Goal: Task Accomplishment & Management: Use online tool/utility

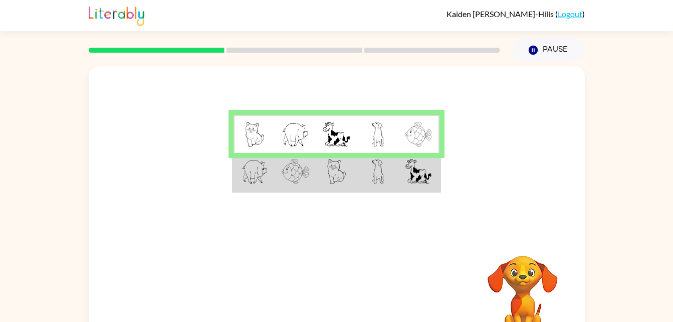
click at [275, 174] on td at bounding box center [254, 172] width 41 height 39
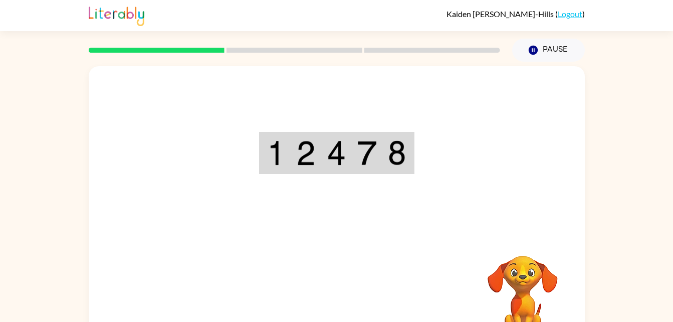
click at [333, 297] on div "Your browser must support playing .mp4 files to use Literably. Please try using…" at bounding box center [337, 209] width 496 height 286
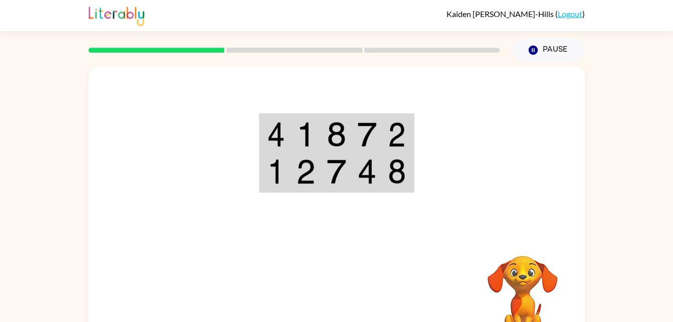
click at [333, 273] on div "Your browser must support playing .mp4 files to use Literably. Please try using…" at bounding box center [337, 296] width 496 height 113
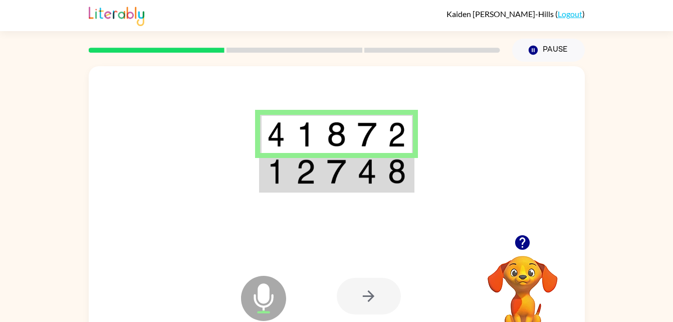
click at [372, 176] on img at bounding box center [366, 171] width 19 height 25
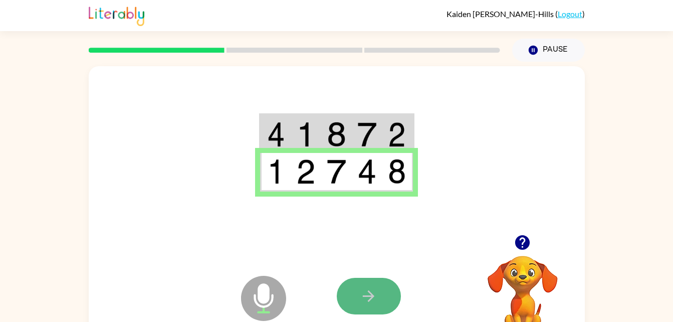
click at [374, 299] on icon "button" at bounding box center [369, 296] width 18 height 18
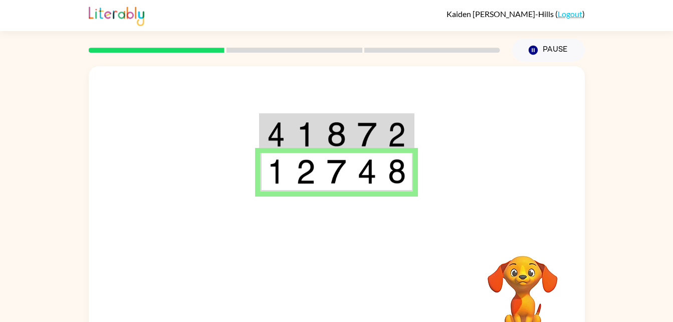
click at [374, 299] on div at bounding box center [411, 296] width 148 height 113
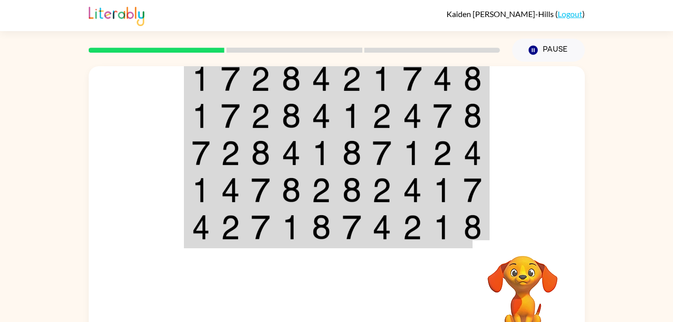
click at [301, 76] on td at bounding box center [291, 78] width 31 height 39
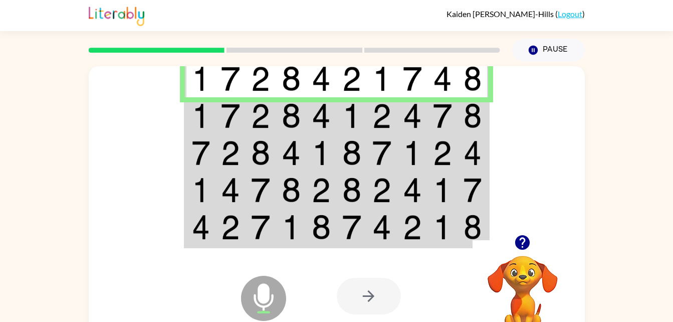
click at [251, 115] on td at bounding box center [261, 115] width 31 height 37
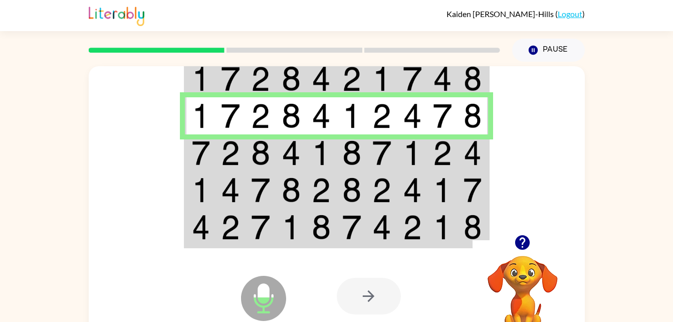
click at [387, 152] on img at bounding box center [381, 152] width 19 height 25
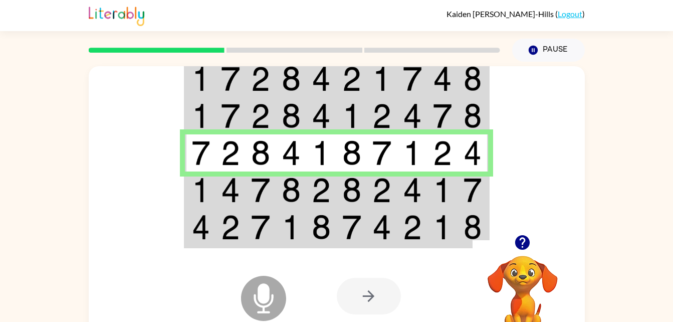
drag, startPoint x: 341, startPoint y: 195, endPoint x: 247, endPoint y: 185, distance: 94.2
click at [247, 185] on td at bounding box center [261, 189] width 31 height 37
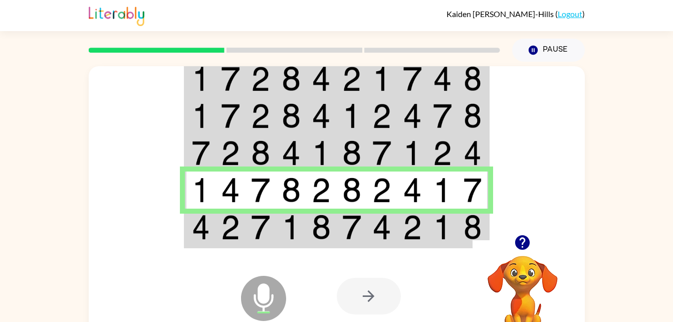
click at [329, 231] on img at bounding box center [321, 226] width 19 height 25
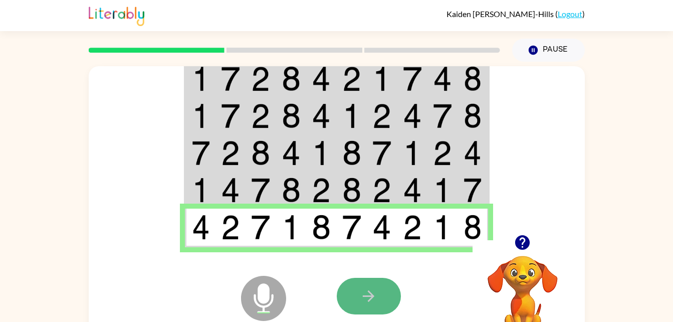
click at [377, 290] on button "button" at bounding box center [369, 296] width 64 height 37
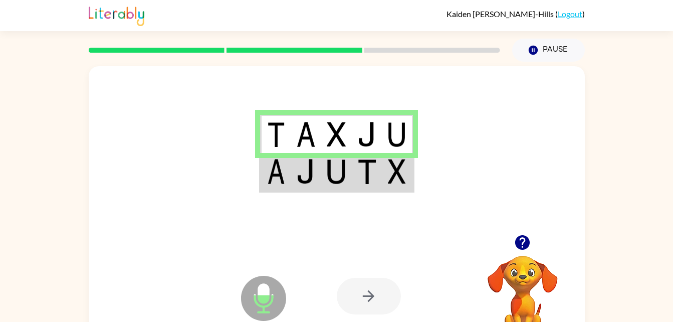
click at [332, 182] on img at bounding box center [336, 171] width 19 height 25
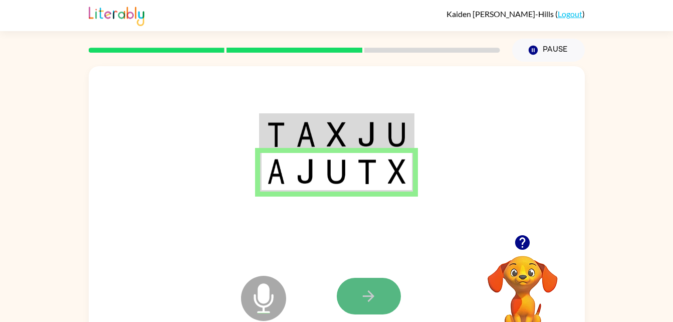
drag, startPoint x: 357, startPoint y: 285, endPoint x: 382, endPoint y: 298, distance: 27.8
click at [382, 298] on button "button" at bounding box center [369, 296] width 64 height 37
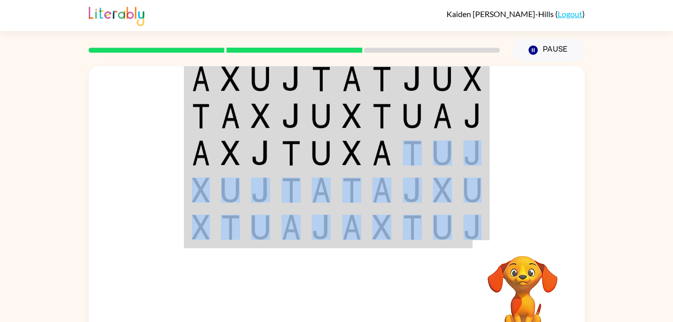
drag, startPoint x: 399, startPoint y: 138, endPoint x: 404, endPoint y: 223, distance: 84.8
click at [404, 223] on tbody at bounding box center [336, 153] width 303 height 188
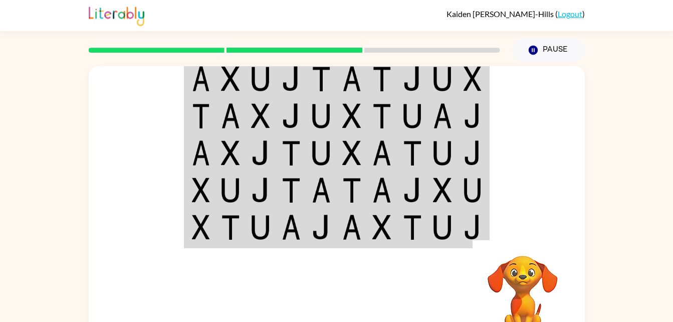
click at [567, 159] on div at bounding box center [337, 150] width 496 height 168
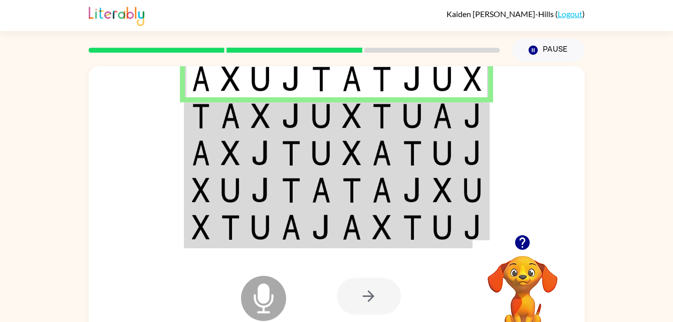
click at [203, 116] on img at bounding box center [201, 115] width 18 height 25
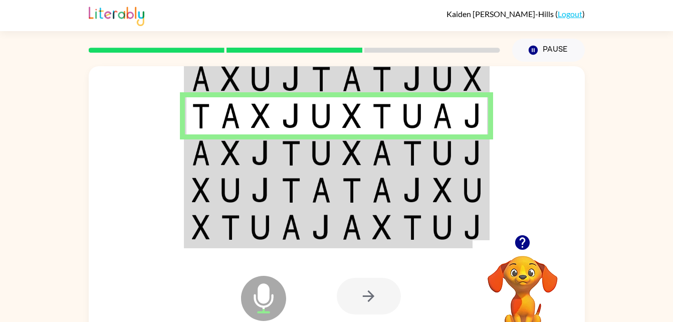
click at [409, 160] on img at bounding box center [412, 152] width 19 height 25
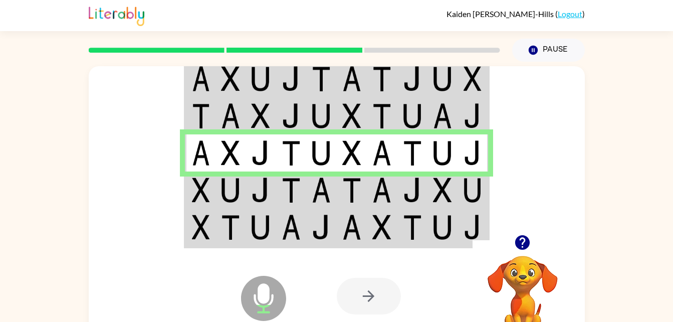
click at [352, 197] on img at bounding box center [351, 189] width 19 height 25
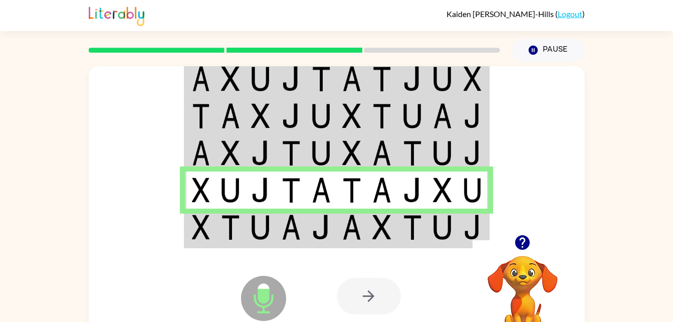
click at [407, 229] on img at bounding box center [412, 226] width 19 height 25
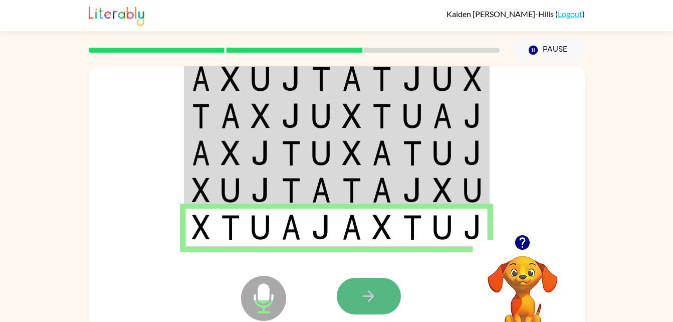
click at [367, 290] on icon "button" at bounding box center [369, 296] width 18 height 18
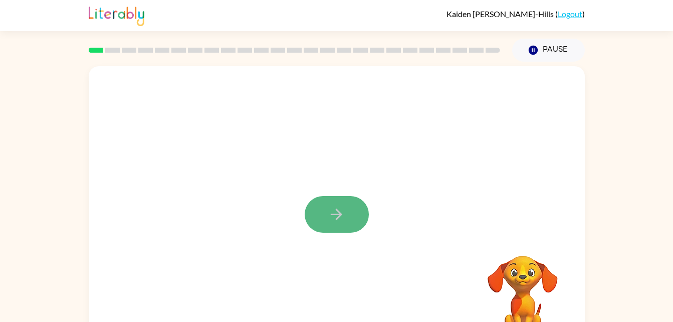
click at [343, 212] on icon "button" at bounding box center [337, 214] width 18 height 18
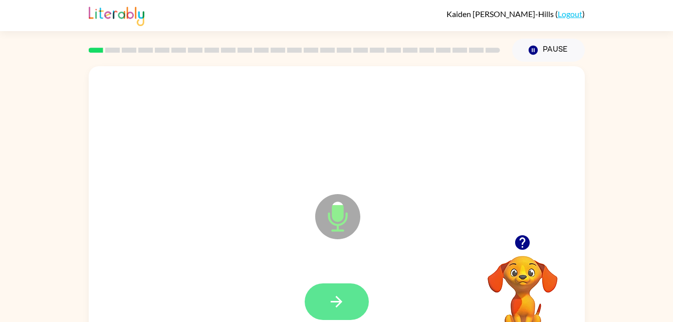
click at [342, 289] on button "button" at bounding box center [337, 301] width 64 height 37
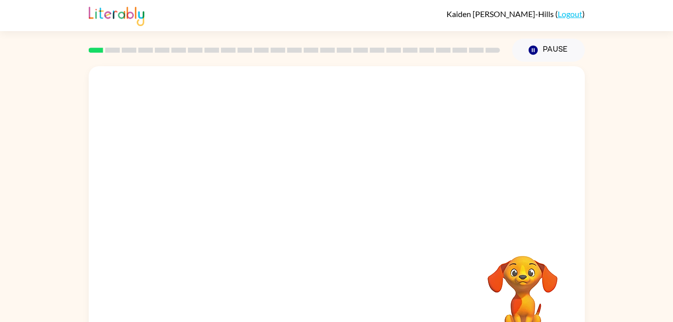
click at [347, 195] on div at bounding box center [337, 150] width 496 height 168
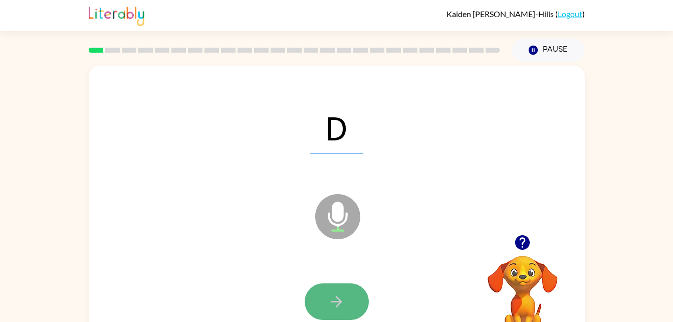
click at [346, 305] on button "button" at bounding box center [337, 301] width 64 height 37
click at [336, 299] on icon "button" at bounding box center [337, 302] width 18 height 18
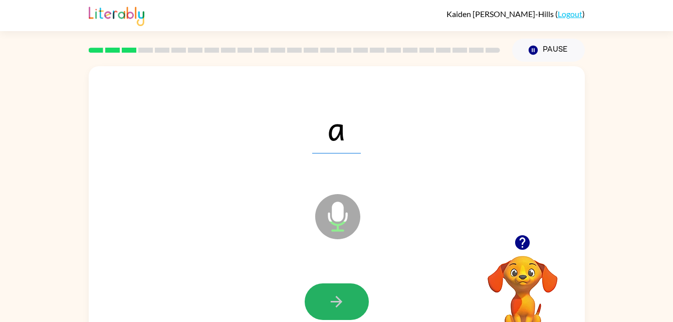
drag, startPoint x: 340, startPoint y: 317, endPoint x: 337, endPoint y: 308, distance: 9.2
click at [337, 308] on button "button" at bounding box center [337, 301] width 64 height 37
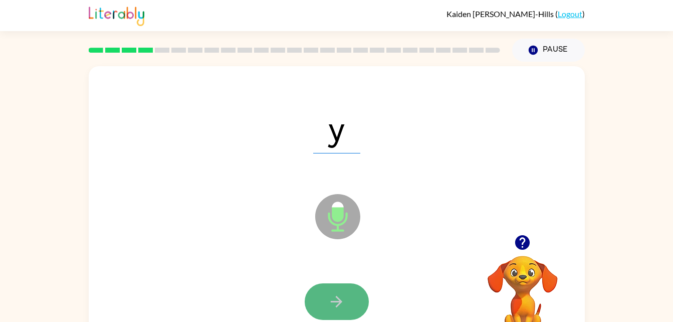
click at [336, 298] on icon "button" at bounding box center [337, 302] width 18 height 18
click at [339, 301] on icon "button" at bounding box center [337, 302] width 12 height 12
click at [335, 303] on icon "button" at bounding box center [337, 302] width 18 height 18
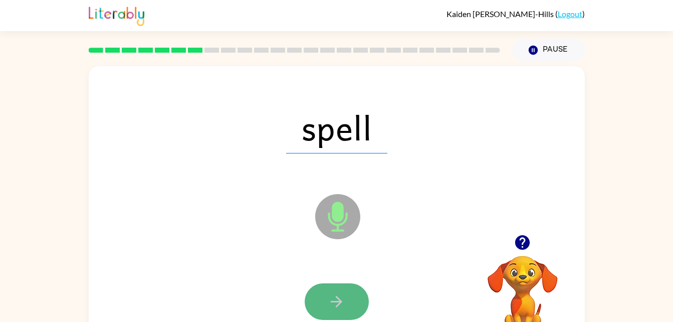
click at [338, 302] on icon "button" at bounding box center [337, 302] width 18 height 18
click at [331, 301] on icon "button" at bounding box center [337, 302] width 12 height 12
click at [343, 305] on icon "button" at bounding box center [337, 302] width 18 height 18
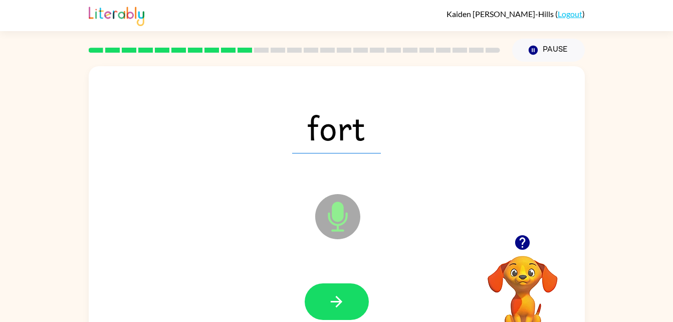
click at [343, 305] on icon "button" at bounding box center [337, 302] width 18 height 18
drag, startPoint x: 345, startPoint y: 302, endPoint x: 391, endPoint y: 98, distance: 208.7
click at [391, 98] on div "flow" at bounding box center [337, 127] width 476 height 82
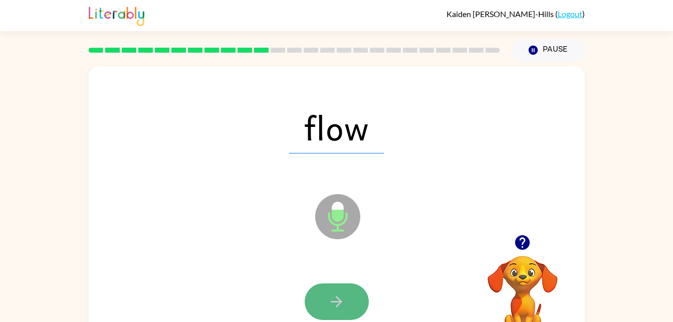
click at [339, 304] on icon "button" at bounding box center [337, 302] width 12 height 12
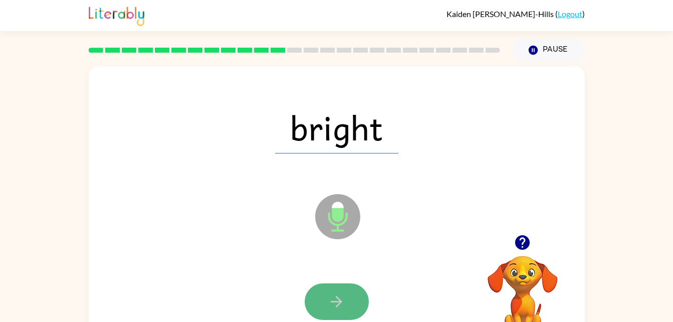
click at [331, 298] on icon "button" at bounding box center [337, 302] width 18 height 18
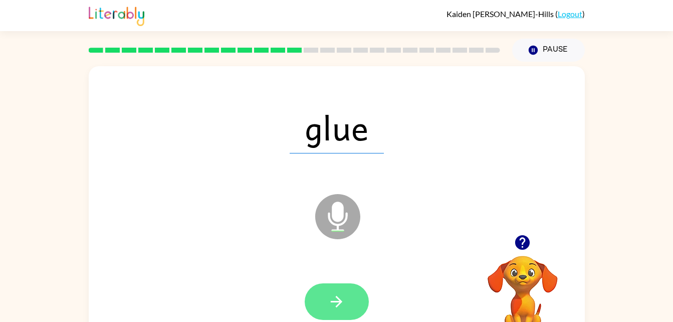
click at [341, 296] on icon "button" at bounding box center [337, 302] width 18 height 18
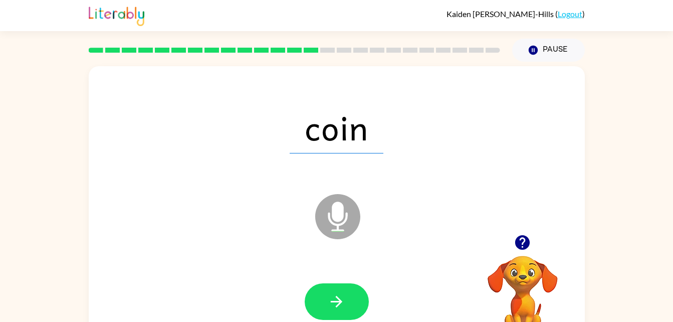
drag, startPoint x: 346, startPoint y: 301, endPoint x: 239, endPoint y: 223, distance: 133.1
click at [239, 223] on div "coin Microphone The Microphone is here when it is your turn to talk" at bounding box center [337, 209] width 496 height 286
click at [351, 293] on button "button" at bounding box center [337, 301] width 64 height 37
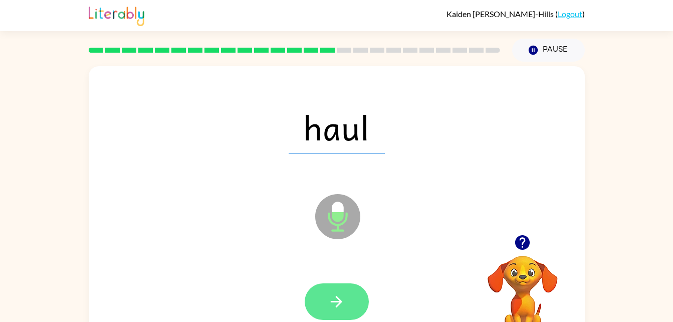
click at [343, 303] on icon "button" at bounding box center [337, 302] width 18 height 18
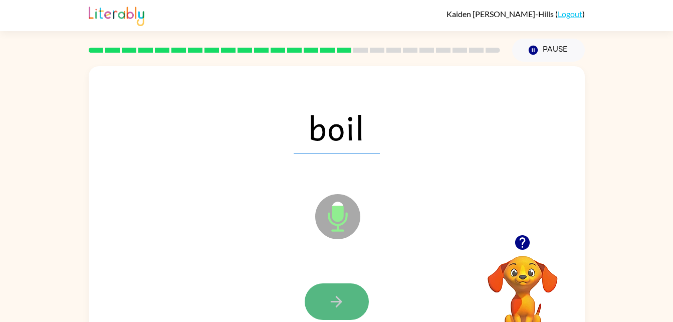
click at [346, 308] on button "button" at bounding box center [337, 301] width 64 height 37
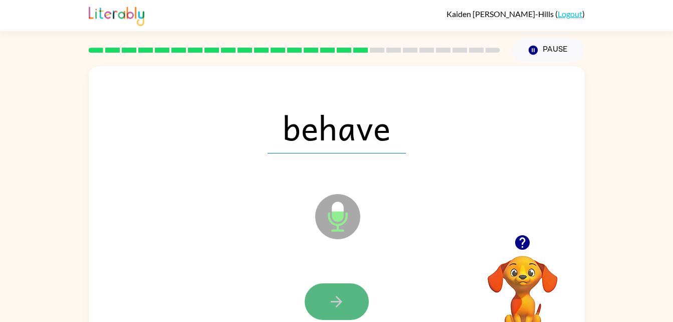
click at [347, 300] on button "button" at bounding box center [337, 301] width 64 height 37
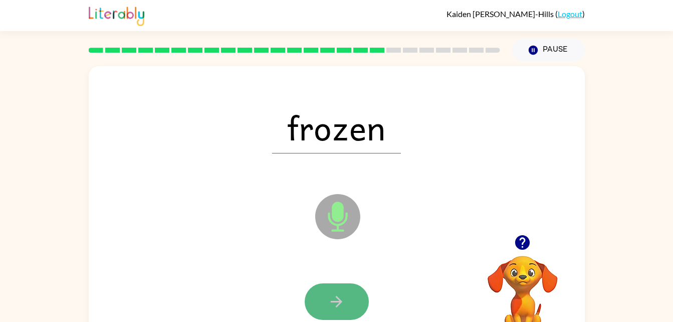
click at [342, 307] on icon "button" at bounding box center [337, 302] width 18 height 18
click at [337, 295] on icon "button" at bounding box center [337, 302] width 18 height 18
click at [339, 298] on icon "button" at bounding box center [337, 302] width 18 height 18
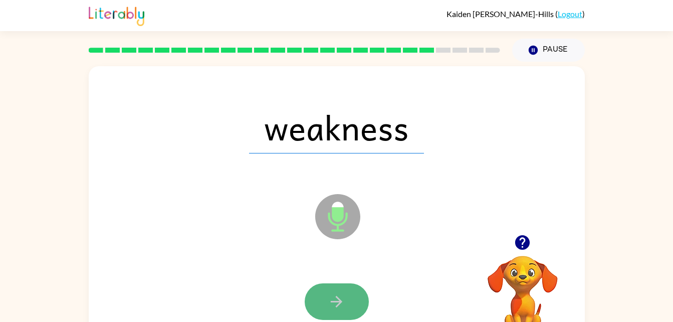
click at [340, 302] on icon "button" at bounding box center [337, 302] width 12 height 12
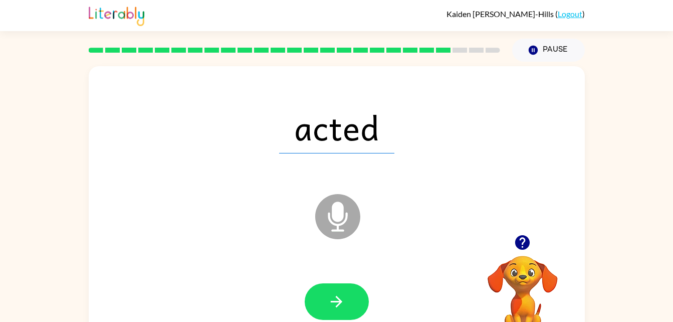
drag, startPoint x: 340, startPoint y: 302, endPoint x: 281, endPoint y: 162, distance: 151.8
click at [281, 162] on div "acted" at bounding box center [337, 127] width 476 height 82
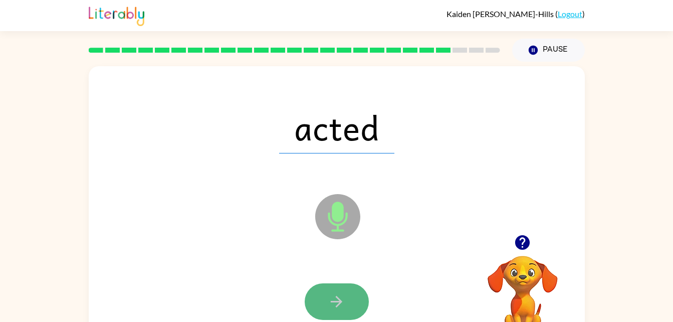
click at [331, 300] on icon "button" at bounding box center [337, 302] width 18 height 18
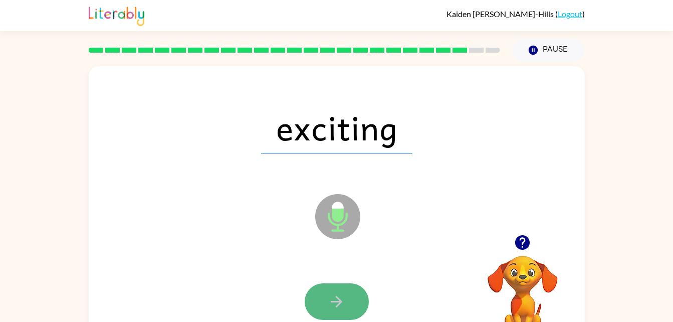
click at [354, 304] on button "button" at bounding box center [337, 301] width 64 height 37
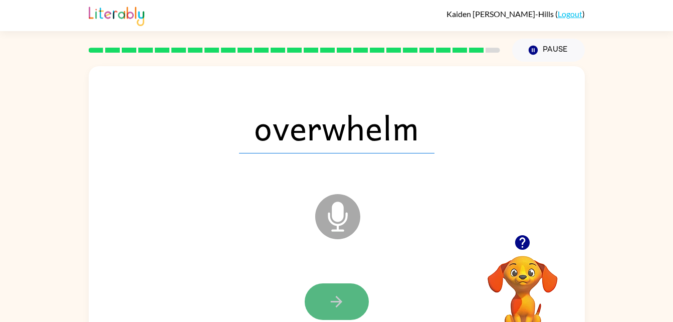
click at [341, 308] on icon "button" at bounding box center [337, 302] width 18 height 18
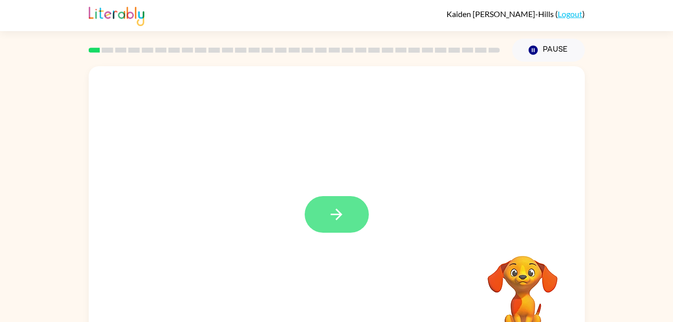
click at [338, 218] on icon "button" at bounding box center [337, 214] width 12 height 12
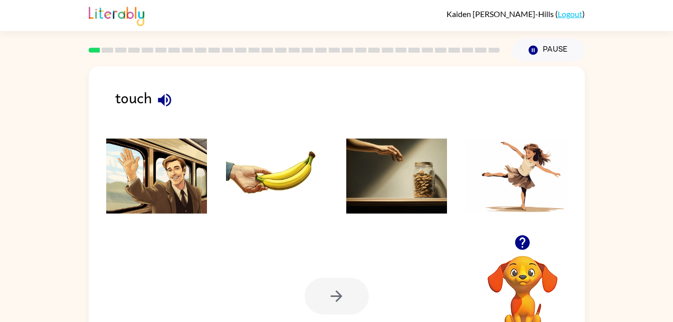
click at [275, 171] on img at bounding box center [276, 175] width 101 height 75
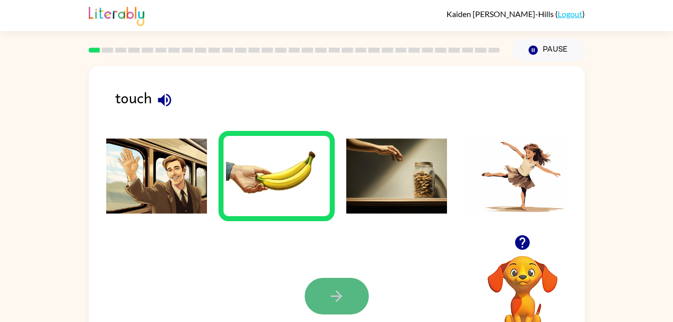
click at [333, 304] on icon "button" at bounding box center [337, 296] width 18 height 18
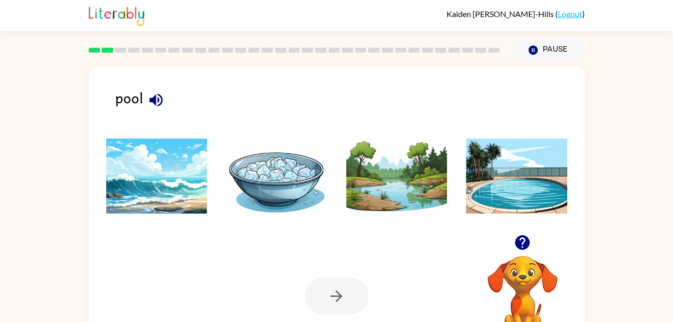
click at [521, 196] on img at bounding box center [516, 175] width 101 height 75
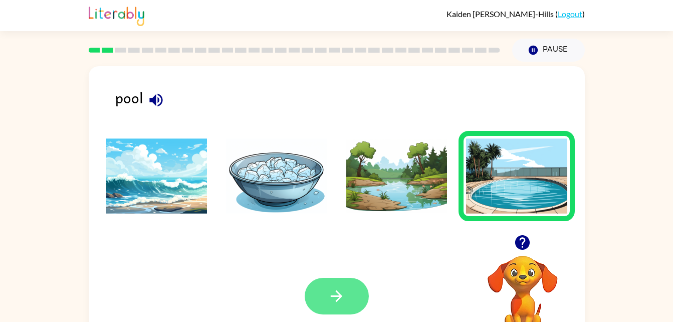
click at [340, 291] on icon "button" at bounding box center [337, 296] width 18 height 18
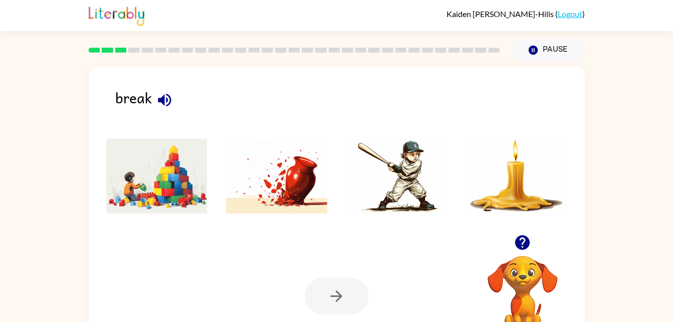
click at [284, 194] on img at bounding box center [276, 175] width 101 height 75
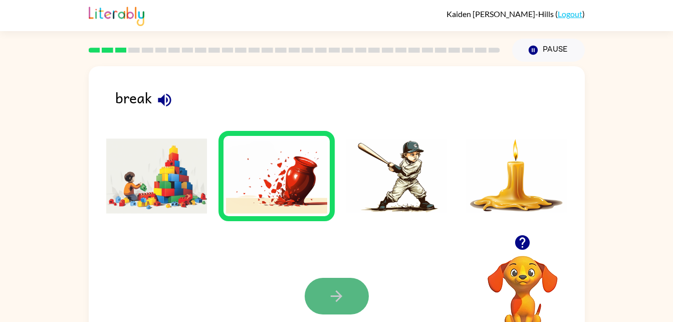
click at [329, 295] on icon "button" at bounding box center [337, 296] width 18 height 18
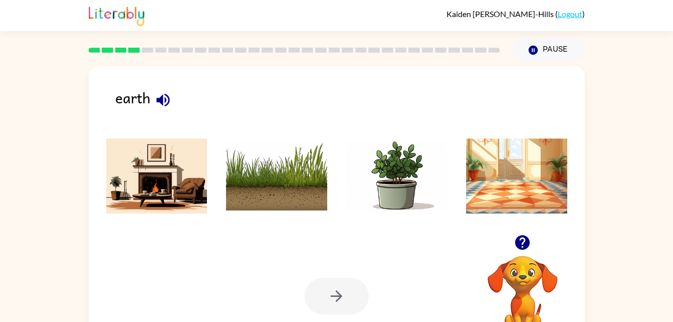
click at [307, 181] on img at bounding box center [276, 175] width 101 height 75
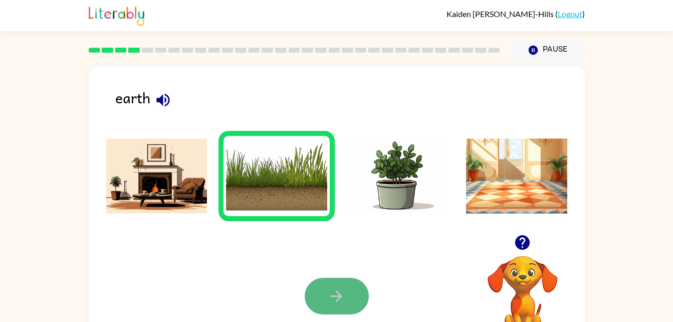
click at [338, 304] on icon "button" at bounding box center [337, 296] width 18 height 18
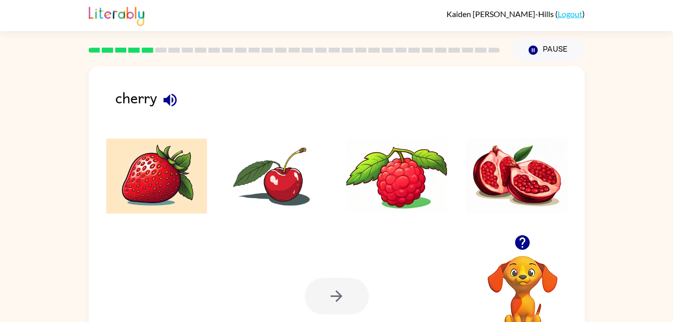
click at [284, 182] on img at bounding box center [276, 175] width 101 height 75
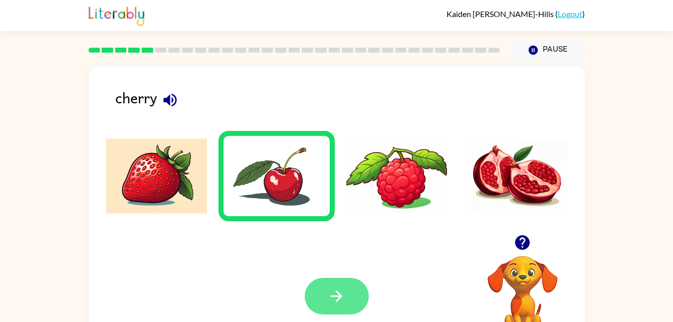
click at [342, 298] on icon "button" at bounding box center [337, 296] width 18 height 18
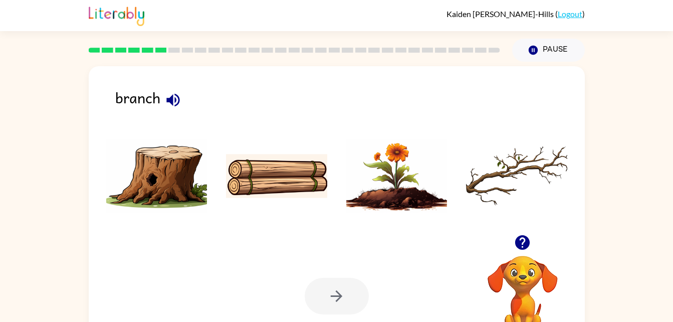
click at [501, 177] on img at bounding box center [516, 175] width 101 height 75
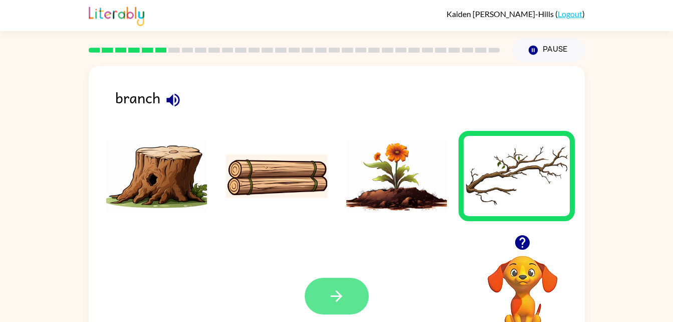
click at [345, 300] on button "button" at bounding box center [337, 296] width 64 height 37
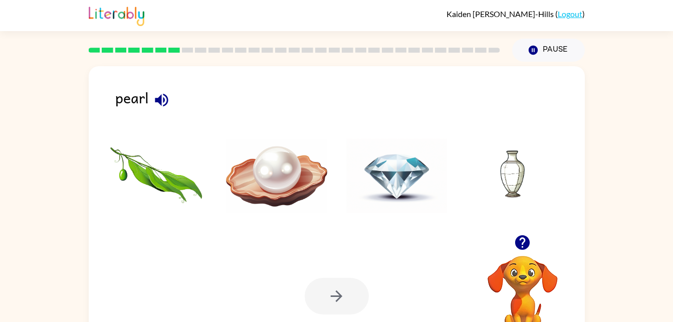
click at [283, 179] on img at bounding box center [276, 175] width 101 height 75
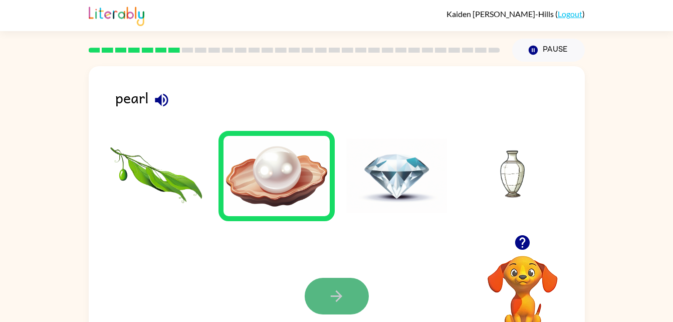
click at [327, 298] on button "button" at bounding box center [337, 296] width 64 height 37
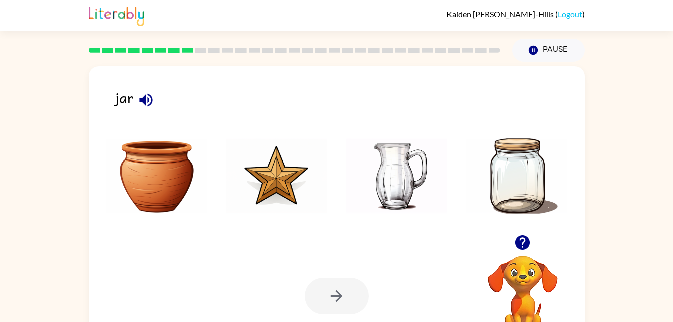
click at [508, 184] on img at bounding box center [516, 175] width 101 height 75
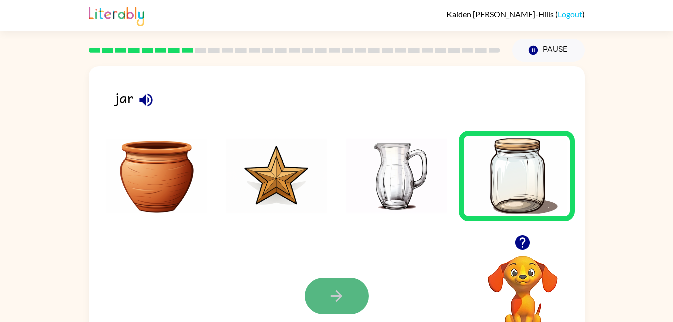
click at [347, 296] on button "button" at bounding box center [337, 296] width 64 height 37
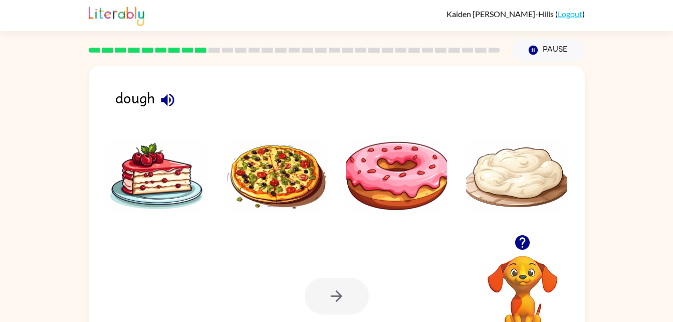
click at [293, 166] on img at bounding box center [276, 175] width 101 height 75
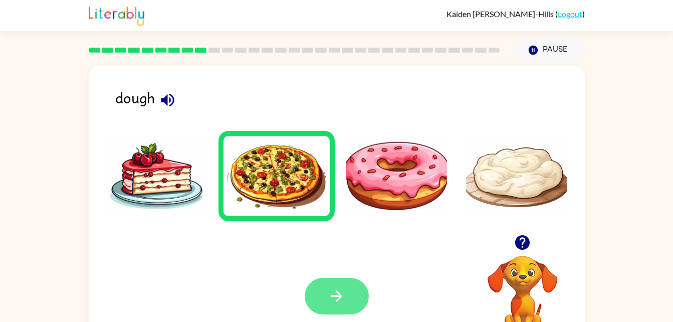
click at [351, 303] on button "button" at bounding box center [337, 296] width 64 height 37
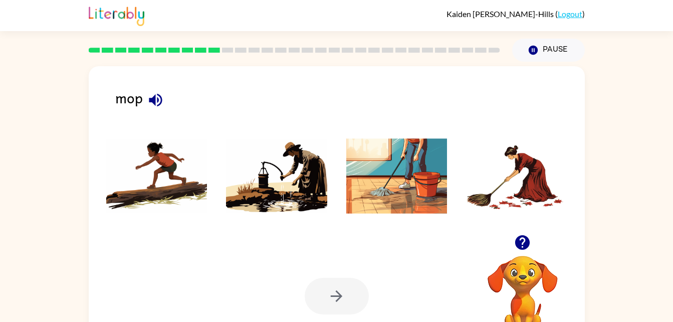
click at [409, 194] on img at bounding box center [396, 175] width 101 height 75
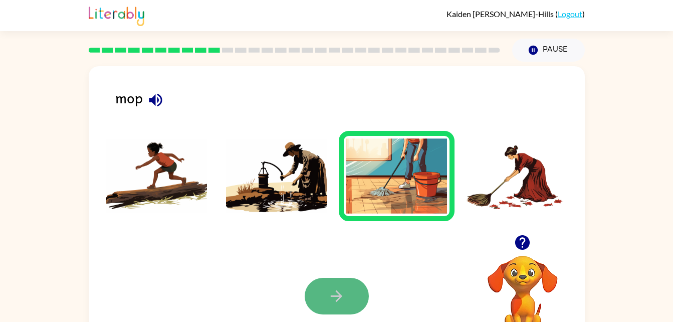
click at [334, 287] on button "button" at bounding box center [337, 296] width 64 height 37
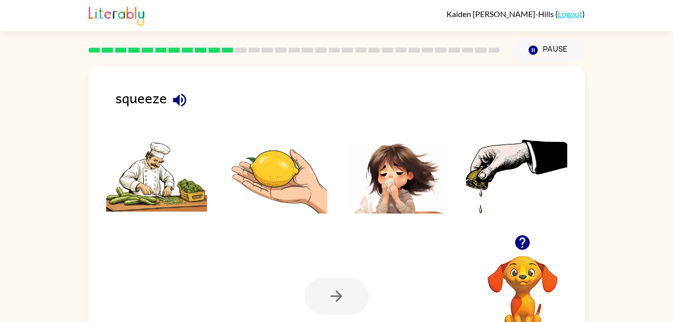
click at [388, 190] on img at bounding box center [396, 175] width 101 height 75
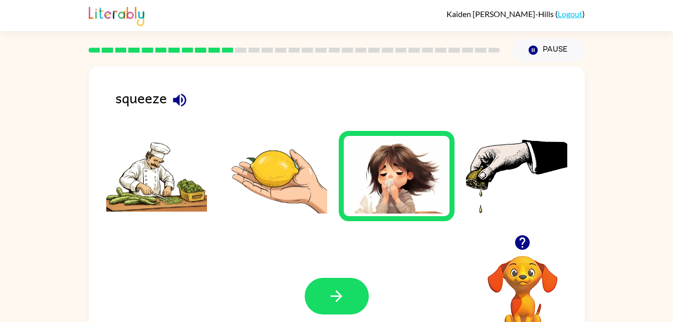
click at [316, 315] on div "Your browser must support playing .mp4 files to use Literably. Please try using…" at bounding box center [337, 296] width 496 height 113
click at [331, 297] on icon "button" at bounding box center [337, 296] width 18 height 18
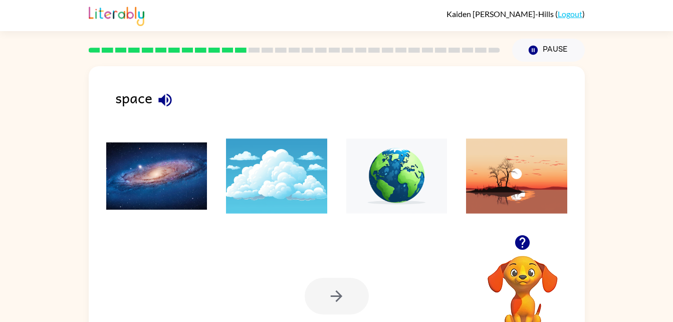
click at [179, 176] on img at bounding box center [156, 175] width 101 height 75
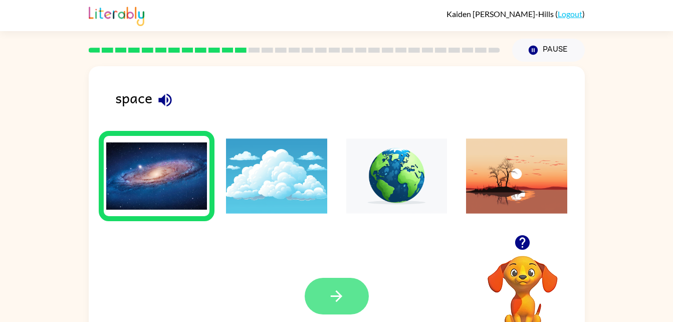
click at [342, 286] on button "button" at bounding box center [337, 296] width 64 height 37
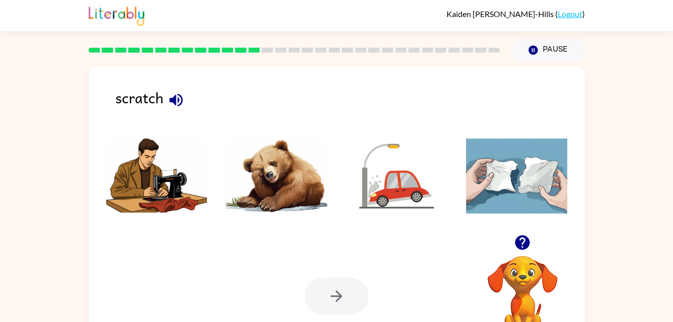
click at [300, 181] on img at bounding box center [276, 175] width 101 height 75
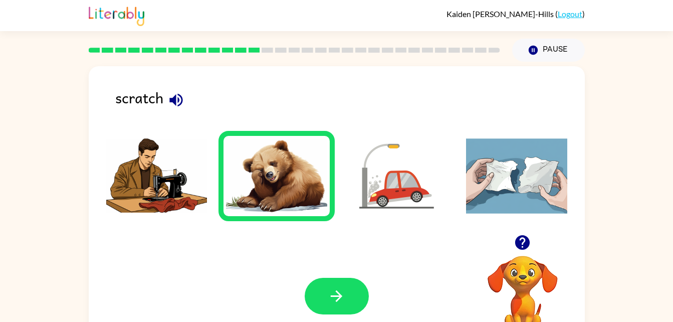
click at [277, 157] on img at bounding box center [276, 175] width 101 height 75
click at [418, 186] on img at bounding box center [396, 175] width 101 height 75
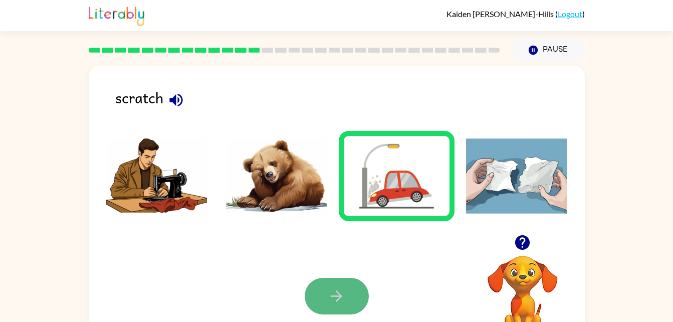
click at [323, 310] on button "button" at bounding box center [337, 296] width 64 height 37
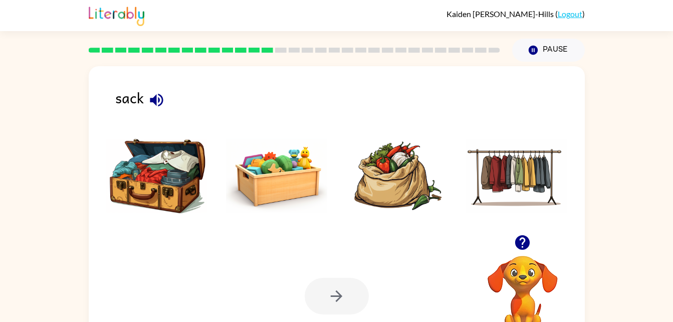
click at [398, 170] on img at bounding box center [396, 175] width 101 height 75
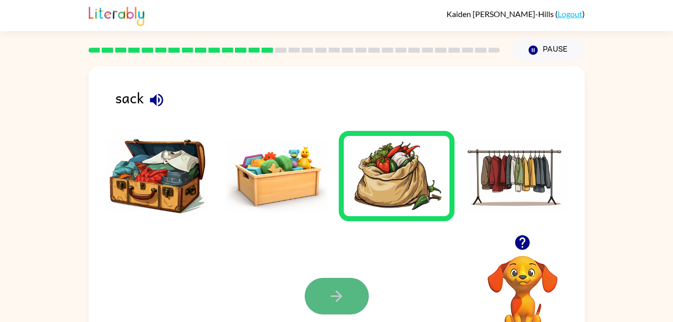
click at [326, 289] on button "button" at bounding box center [337, 296] width 64 height 37
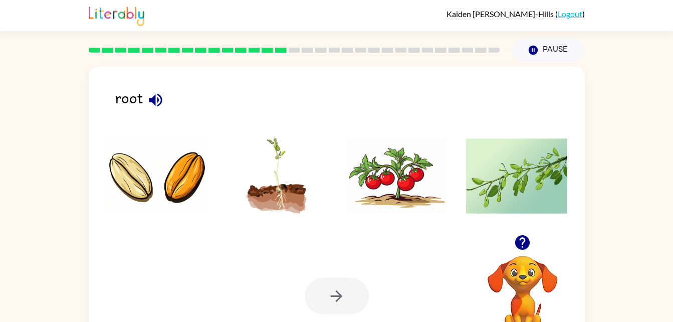
click at [282, 182] on img at bounding box center [276, 175] width 101 height 75
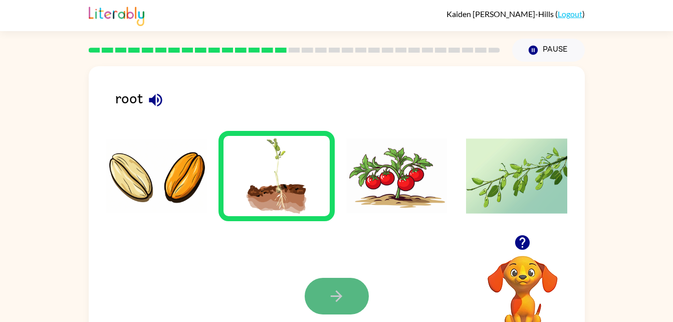
click at [342, 287] on button "button" at bounding box center [337, 296] width 64 height 37
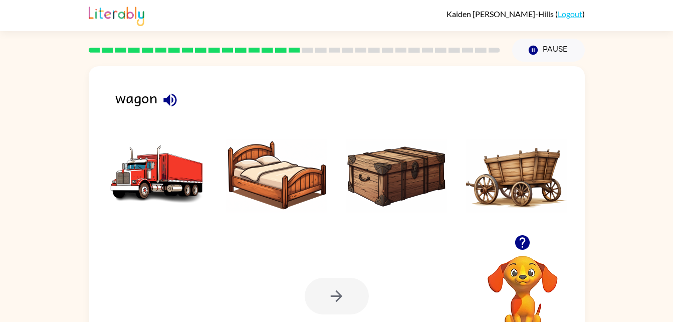
click at [523, 177] on img at bounding box center [516, 175] width 101 height 75
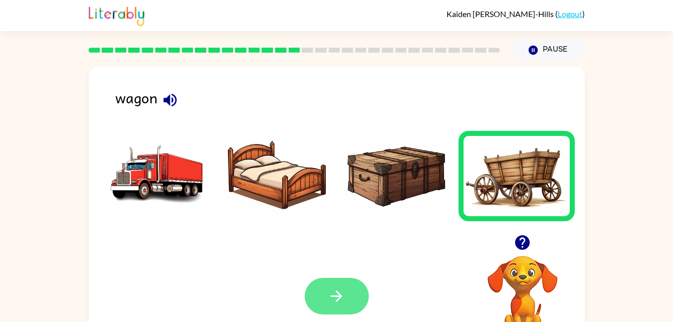
click at [339, 299] on icon "button" at bounding box center [337, 296] width 18 height 18
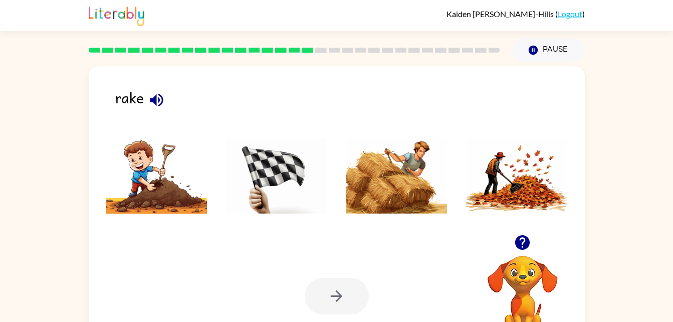
click at [497, 169] on img at bounding box center [516, 175] width 101 height 75
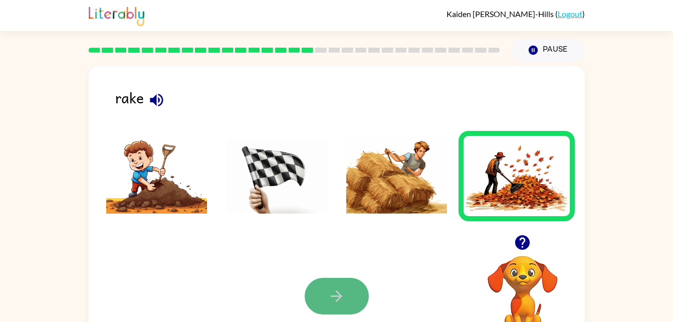
click at [339, 296] on icon "button" at bounding box center [337, 296] width 12 height 12
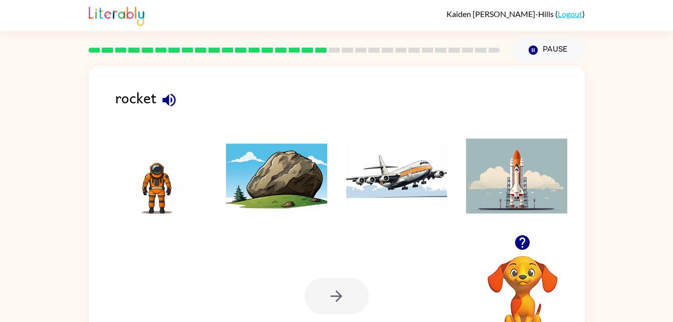
click at [537, 182] on img at bounding box center [516, 175] width 101 height 75
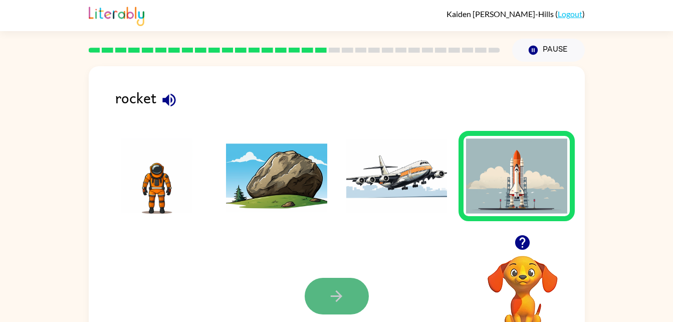
click at [344, 287] on button "button" at bounding box center [337, 296] width 64 height 37
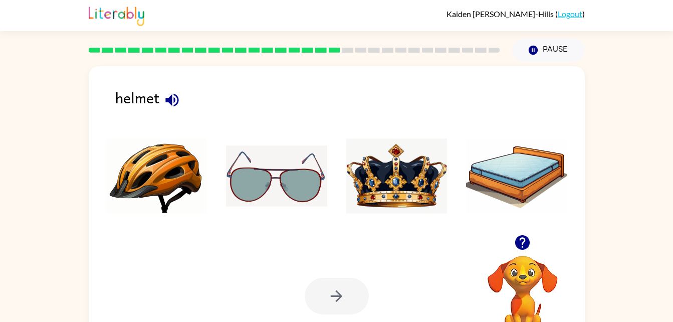
click at [168, 187] on img at bounding box center [156, 175] width 101 height 75
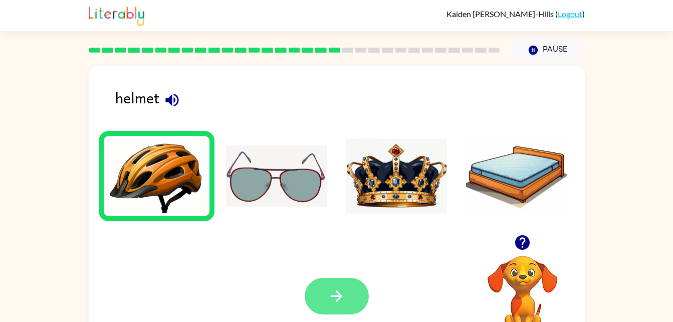
click at [350, 292] on button "button" at bounding box center [337, 296] width 64 height 37
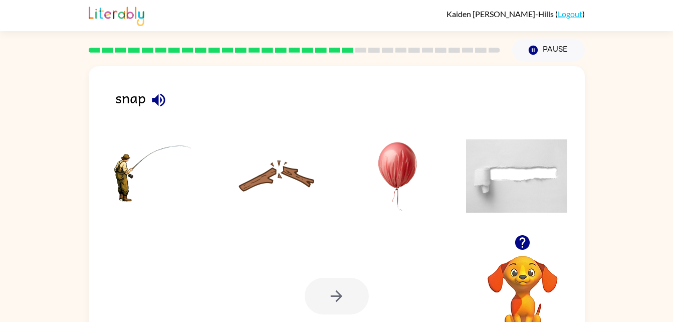
click at [223, 223] on ul at bounding box center [337, 179] width 476 height 96
click at [277, 195] on img at bounding box center [276, 175] width 101 height 75
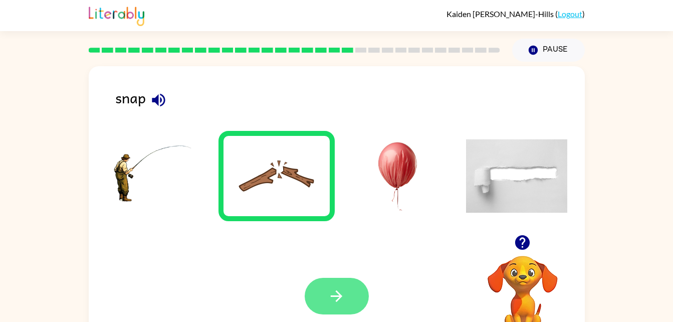
click at [336, 300] on icon "button" at bounding box center [337, 296] width 18 height 18
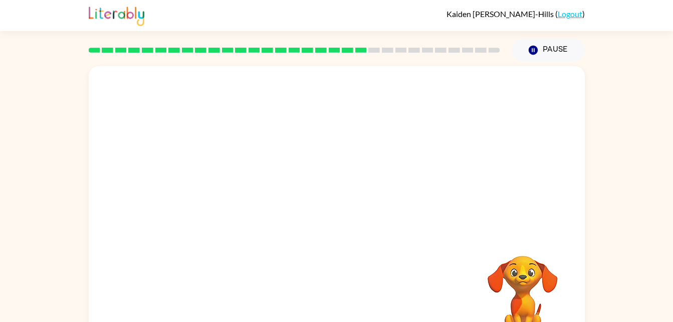
click at [393, 158] on video "Your browser must support playing .mp4 files to use Literably. Please try using…" at bounding box center [337, 150] width 496 height 168
click at [605, 83] on div "Your browser must support playing .mp4 files to use Literably. Please try using…" at bounding box center [336, 207] width 673 height 291
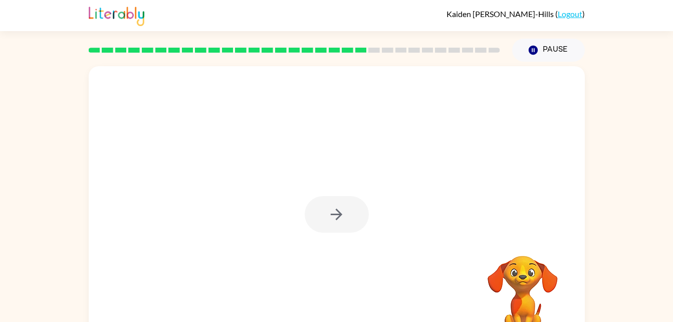
click at [478, 221] on div at bounding box center [337, 209] width 496 height 286
click at [336, 211] on icon "button" at bounding box center [337, 214] width 18 height 18
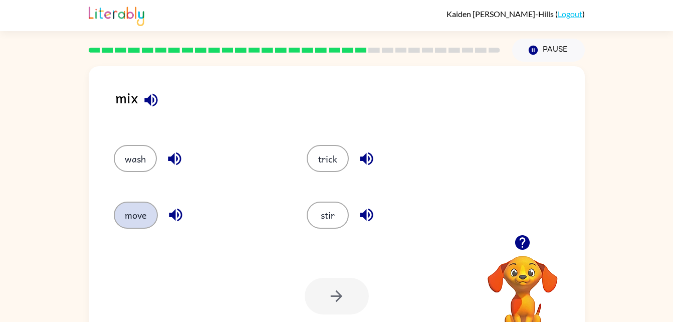
click at [133, 212] on button "move" at bounding box center [136, 214] width 44 height 27
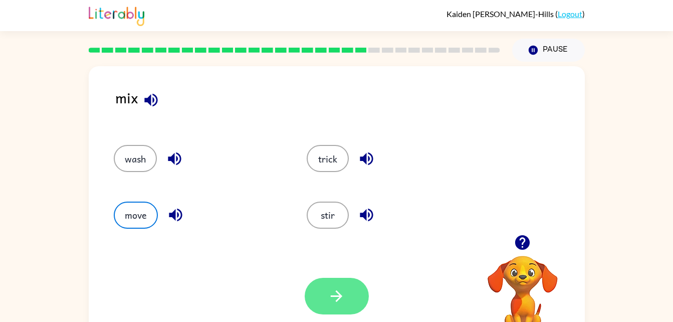
click at [337, 294] on icon "button" at bounding box center [337, 296] width 18 height 18
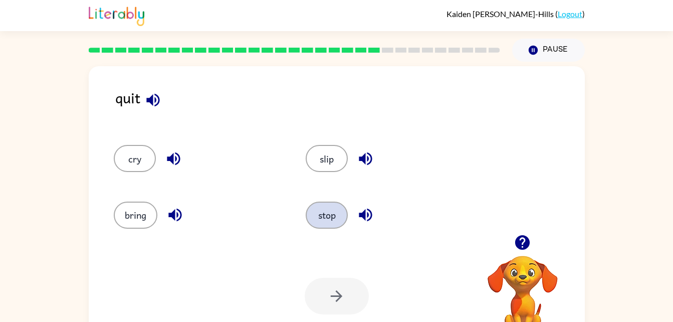
click at [321, 217] on button "stop" at bounding box center [327, 214] width 42 height 27
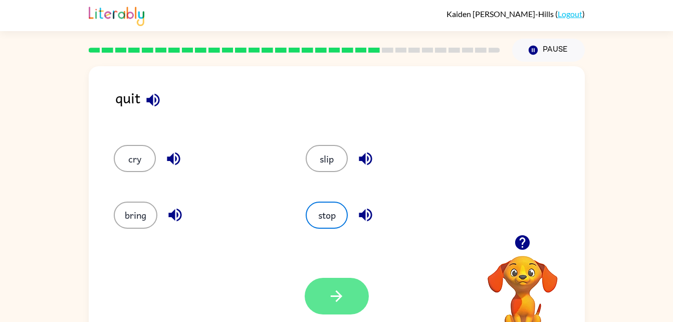
click at [346, 296] on button "button" at bounding box center [337, 296] width 64 height 37
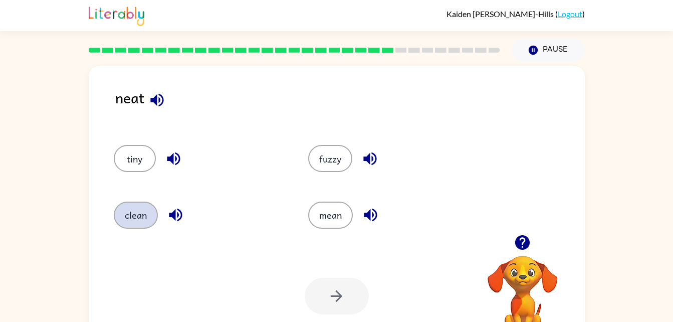
click at [142, 209] on button "clean" at bounding box center [136, 214] width 44 height 27
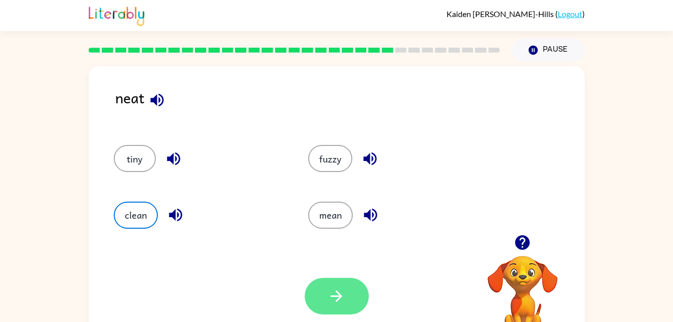
click at [351, 298] on button "button" at bounding box center [337, 296] width 64 height 37
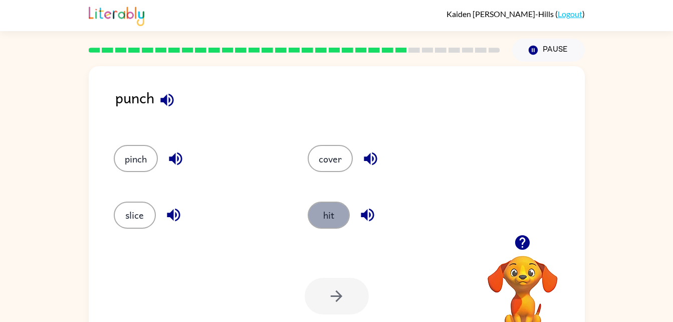
click at [323, 213] on button "hit" at bounding box center [329, 214] width 42 height 27
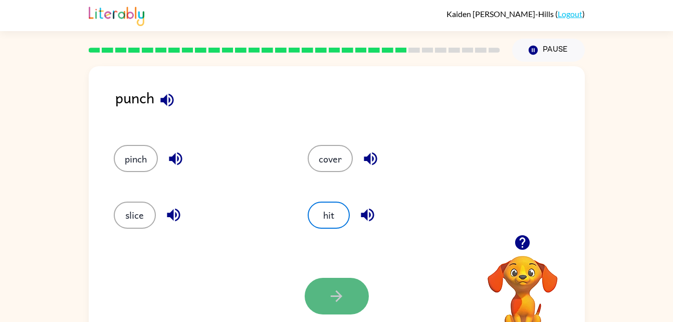
click at [342, 310] on button "button" at bounding box center [337, 296] width 64 height 37
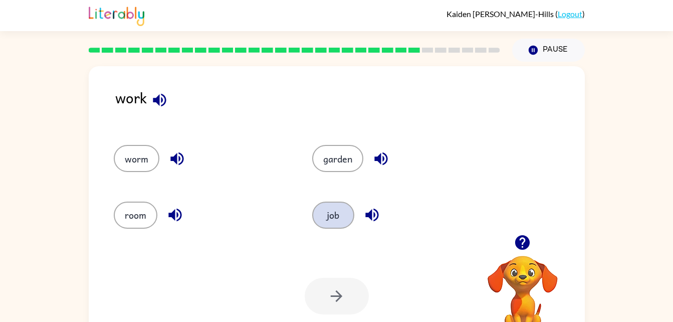
click at [341, 214] on button "job" at bounding box center [333, 214] width 42 height 27
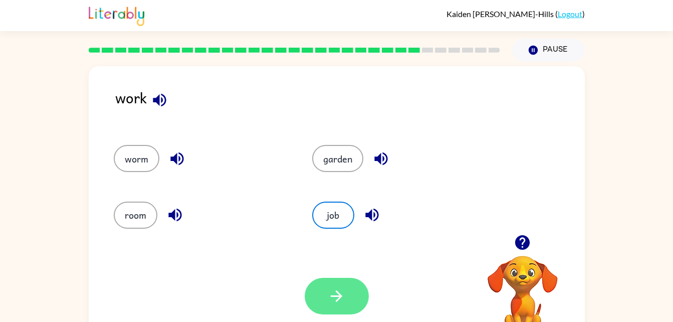
click at [346, 293] on button "button" at bounding box center [337, 296] width 64 height 37
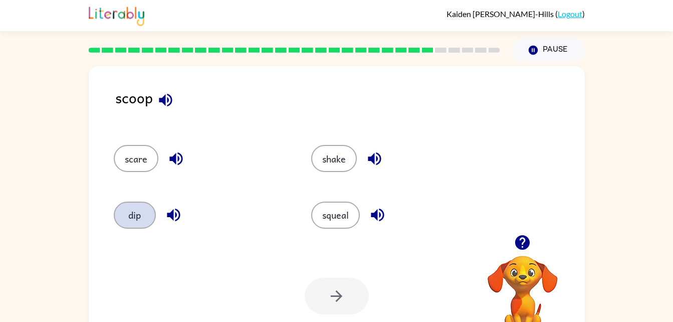
click at [129, 218] on button "dip" at bounding box center [135, 214] width 42 height 27
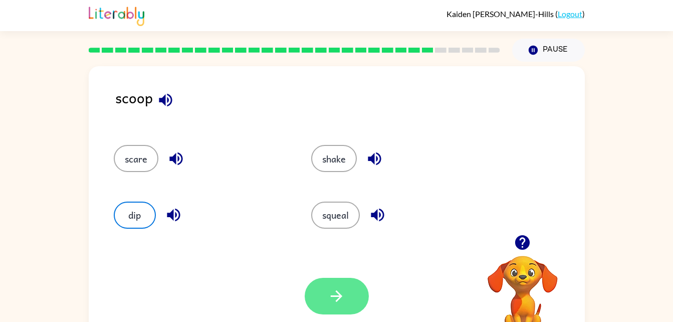
click at [341, 289] on icon "button" at bounding box center [337, 296] width 18 height 18
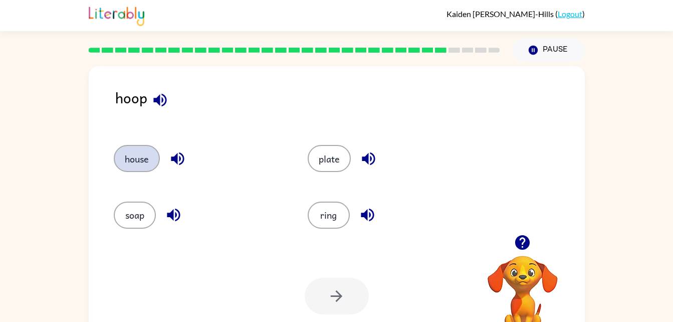
drag, startPoint x: 143, startPoint y: 166, endPoint x: 126, endPoint y: 167, distance: 16.6
click at [126, 167] on button "house" at bounding box center [137, 158] width 46 height 27
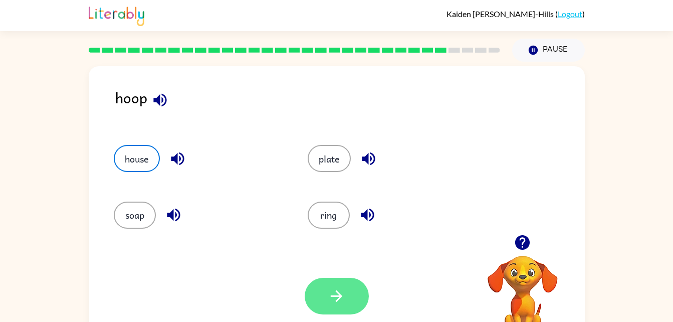
click at [336, 294] on icon "button" at bounding box center [337, 296] width 18 height 18
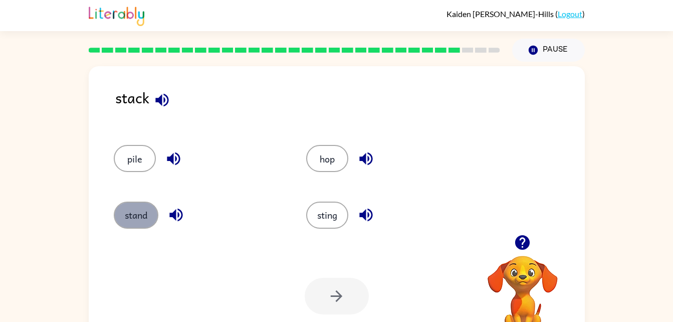
click at [131, 217] on button "stand" at bounding box center [136, 214] width 45 height 27
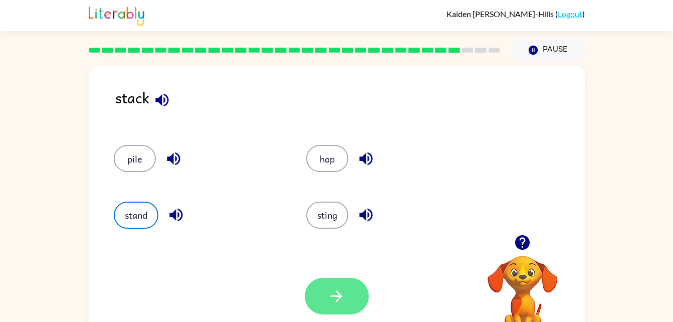
click at [331, 291] on icon "button" at bounding box center [337, 296] width 18 height 18
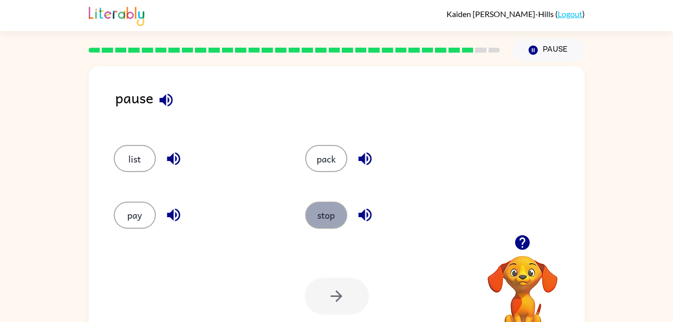
click at [320, 207] on button "stop" at bounding box center [326, 214] width 42 height 27
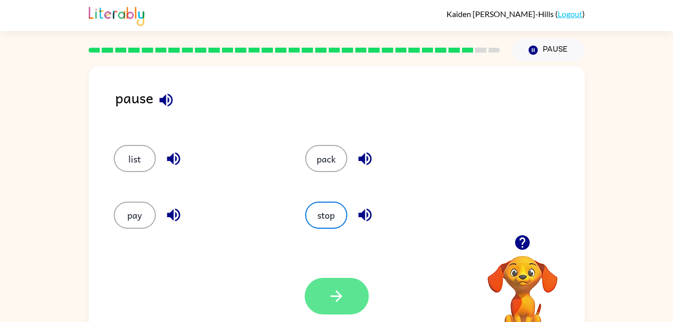
click at [362, 307] on button "button" at bounding box center [337, 296] width 64 height 37
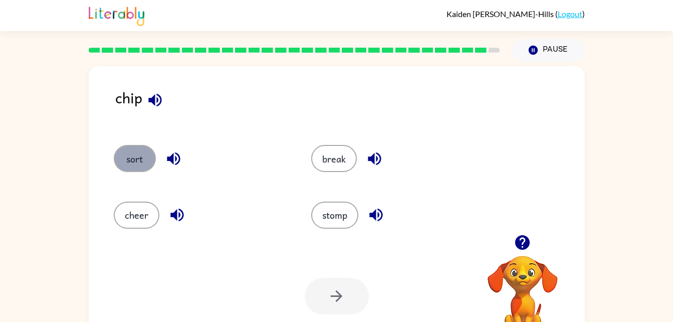
click at [133, 161] on button "sort" at bounding box center [135, 158] width 42 height 27
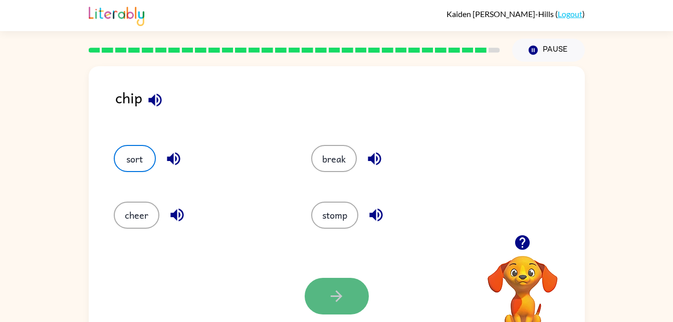
click at [338, 287] on icon "button" at bounding box center [337, 296] width 18 height 18
